Goal: Ask a question

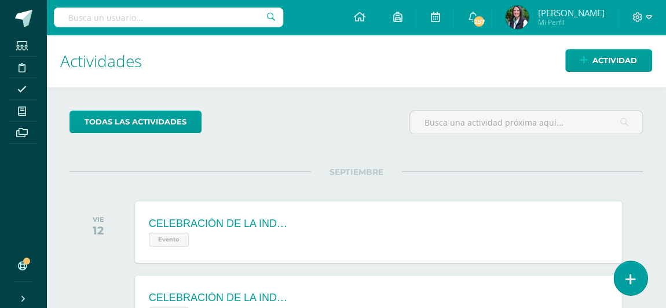
click at [631, 279] on icon at bounding box center [631, 279] width 10 height 13
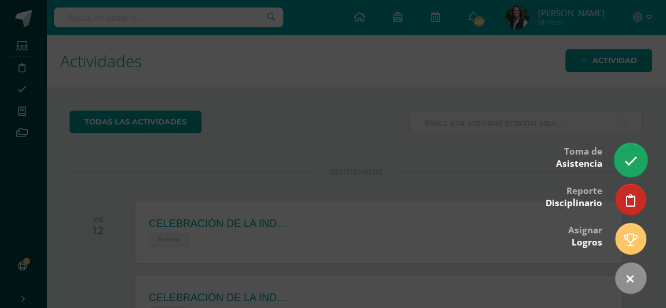
click at [627, 167] on icon at bounding box center [630, 161] width 13 height 13
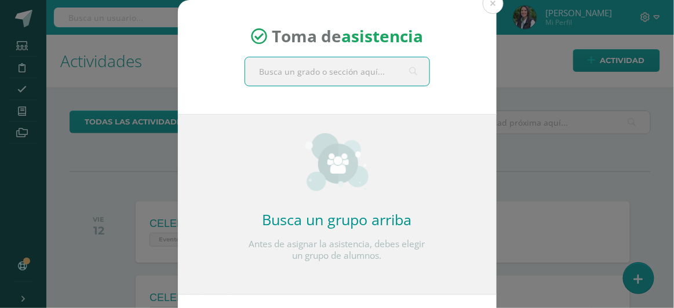
click at [266, 67] on input "text" at bounding box center [337, 71] width 184 height 28
type input "Quinto A"
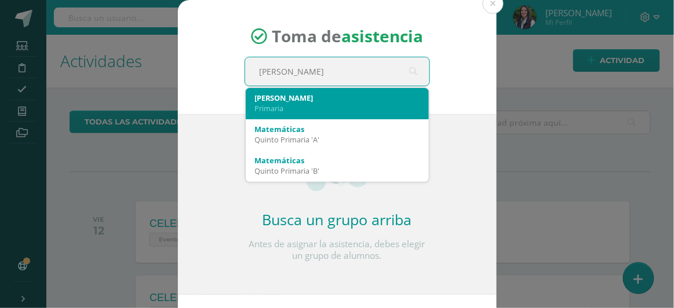
click at [266, 103] on div "Primaria" at bounding box center [337, 108] width 165 height 10
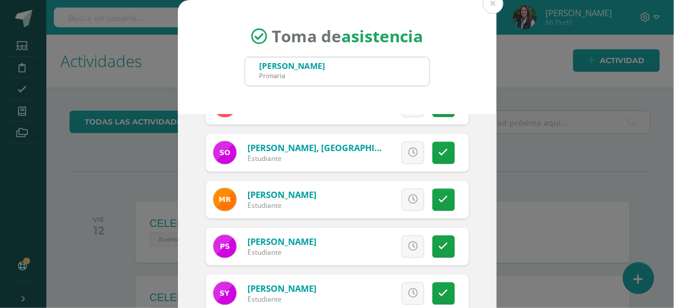
scroll to position [128, 0]
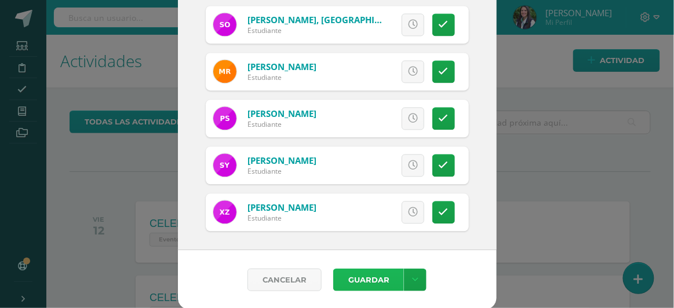
click at [371, 274] on button "Guardar" at bounding box center [368, 280] width 71 height 23
